Goal: Book appointment/travel/reservation

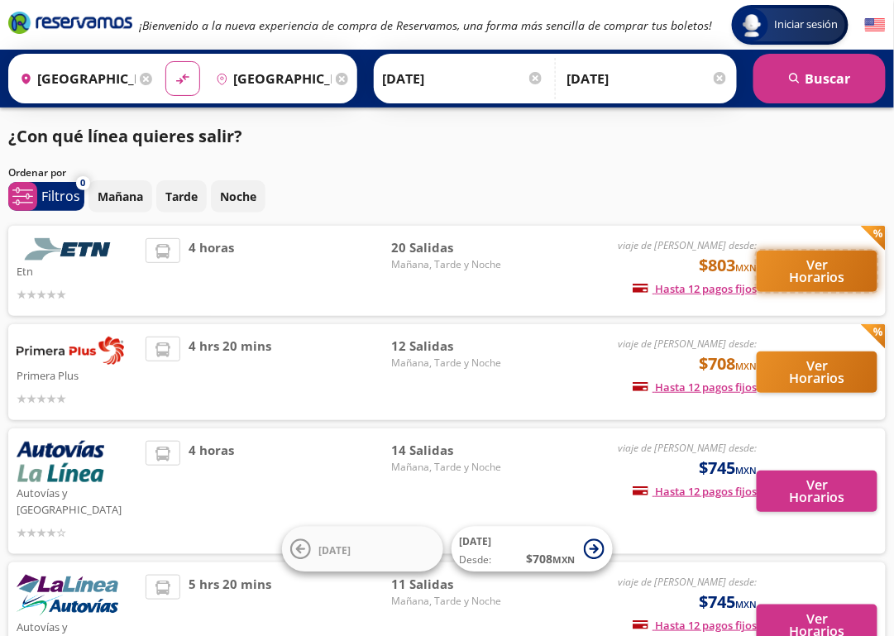
click at [802, 266] on button "Ver Horarios" at bounding box center [817, 271] width 121 height 41
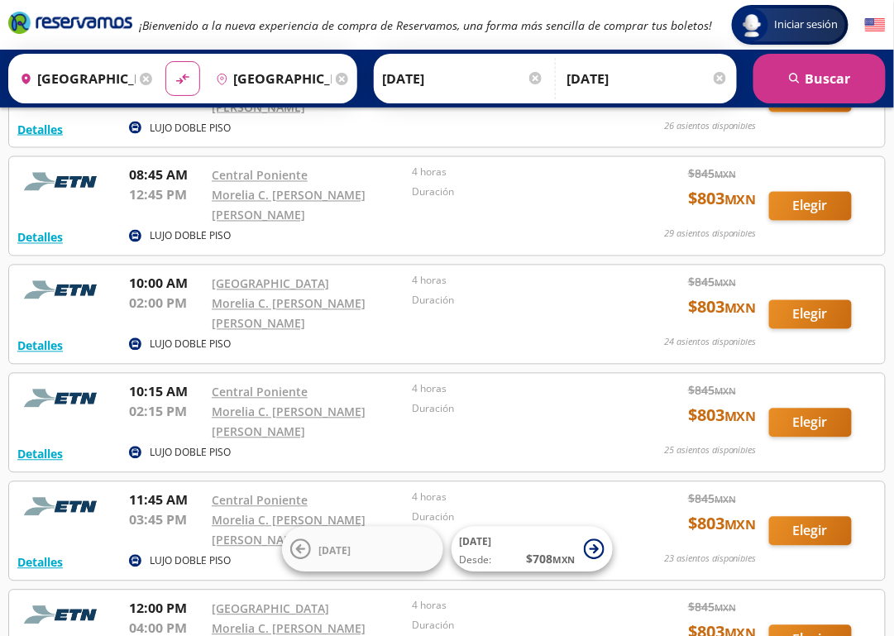
scroll to position [619, 0]
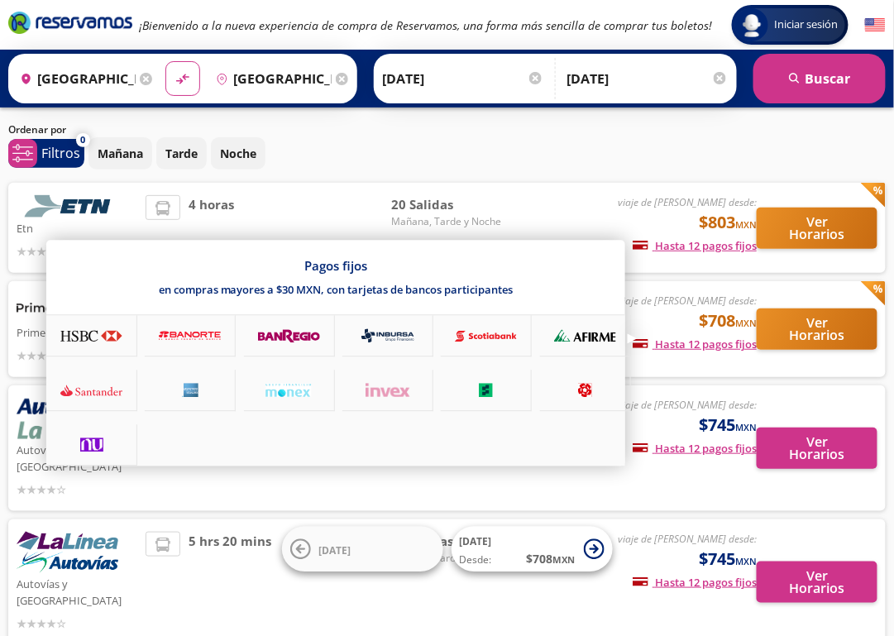
scroll to position [7, 0]
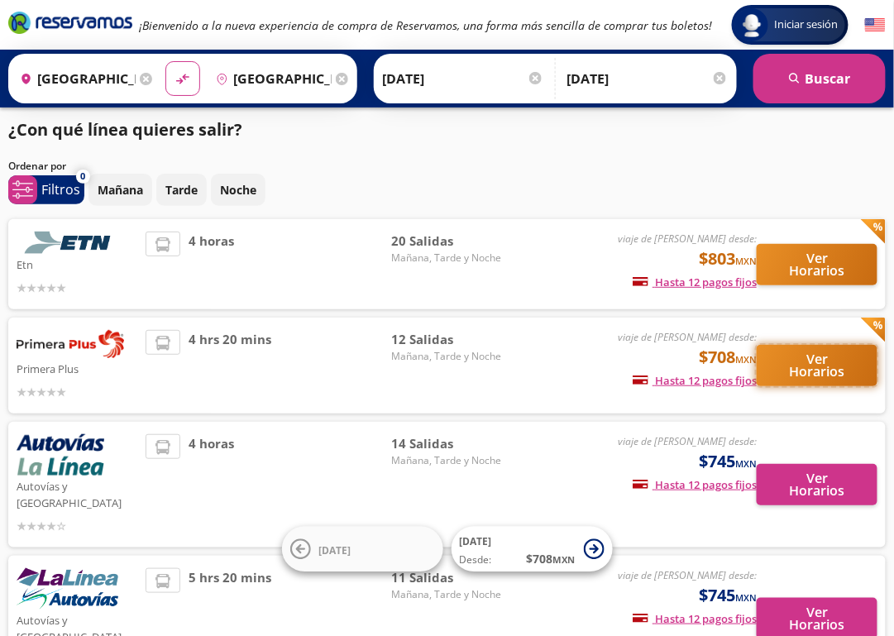
click at [809, 365] on button "Ver Horarios" at bounding box center [817, 365] width 121 height 41
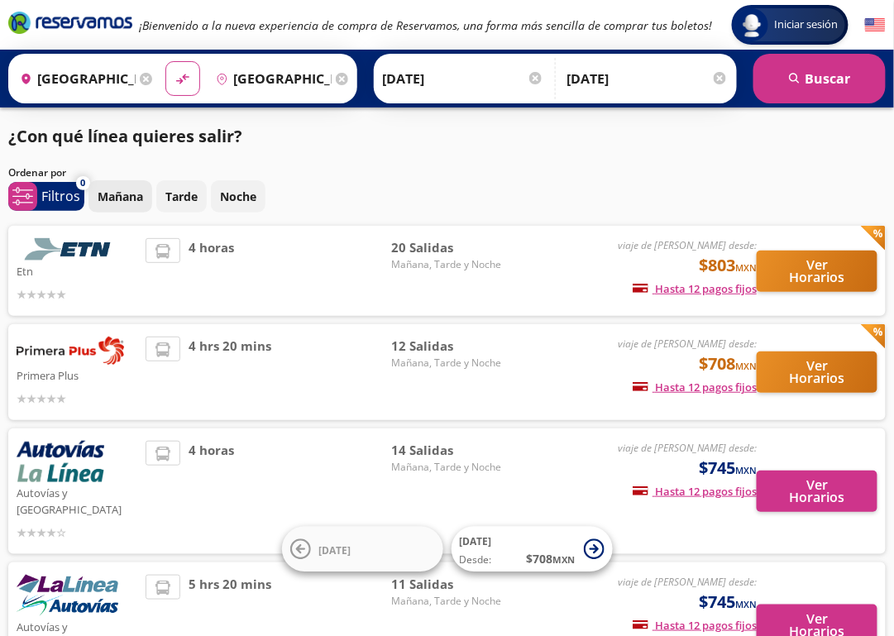
click at [121, 196] on p "Mañana" at bounding box center [120, 196] width 45 height 17
click at [802, 270] on button "Ver Horarios" at bounding box center [817, 271] width 121 height 41
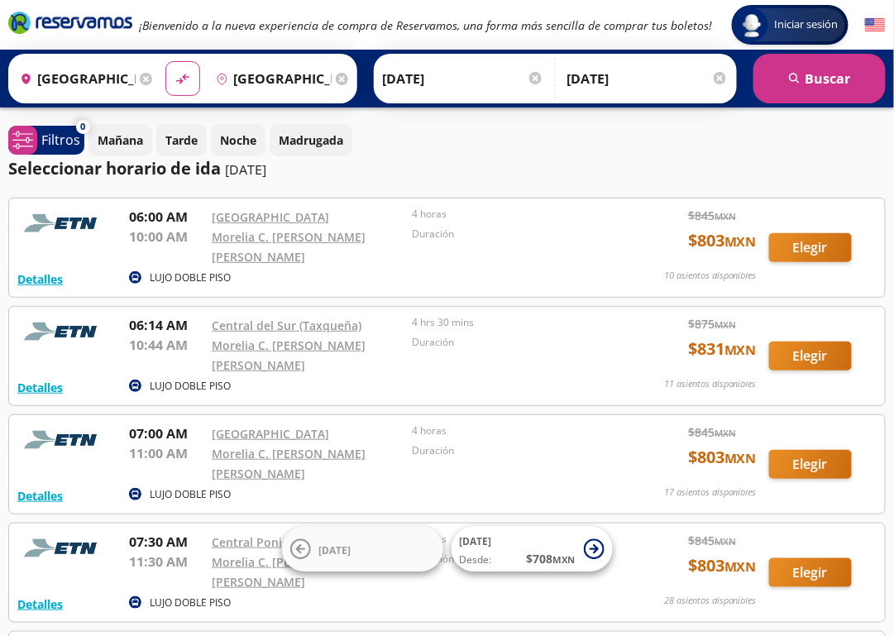
scroll to position [103, 0]
